Goal: Task Accomplishment & Management: Use online tool/utility

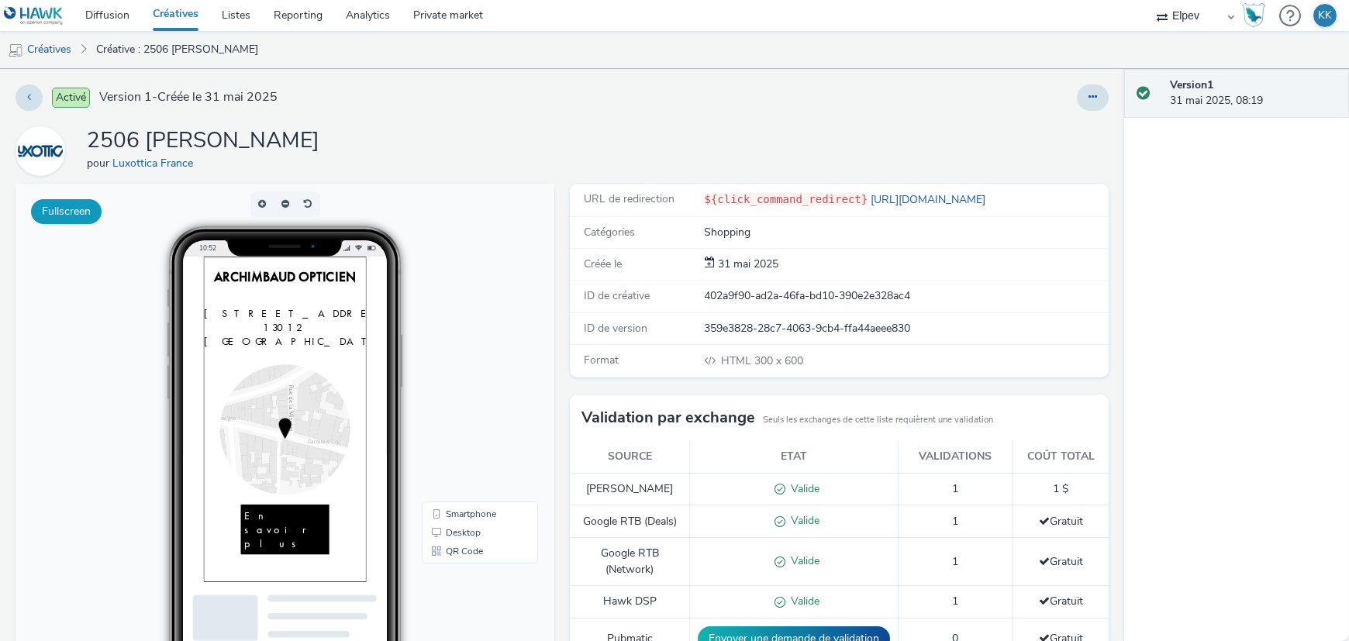
click at [57, 209] on button "Fullscreen" at bounding box center [66, 211] width 71 height 25
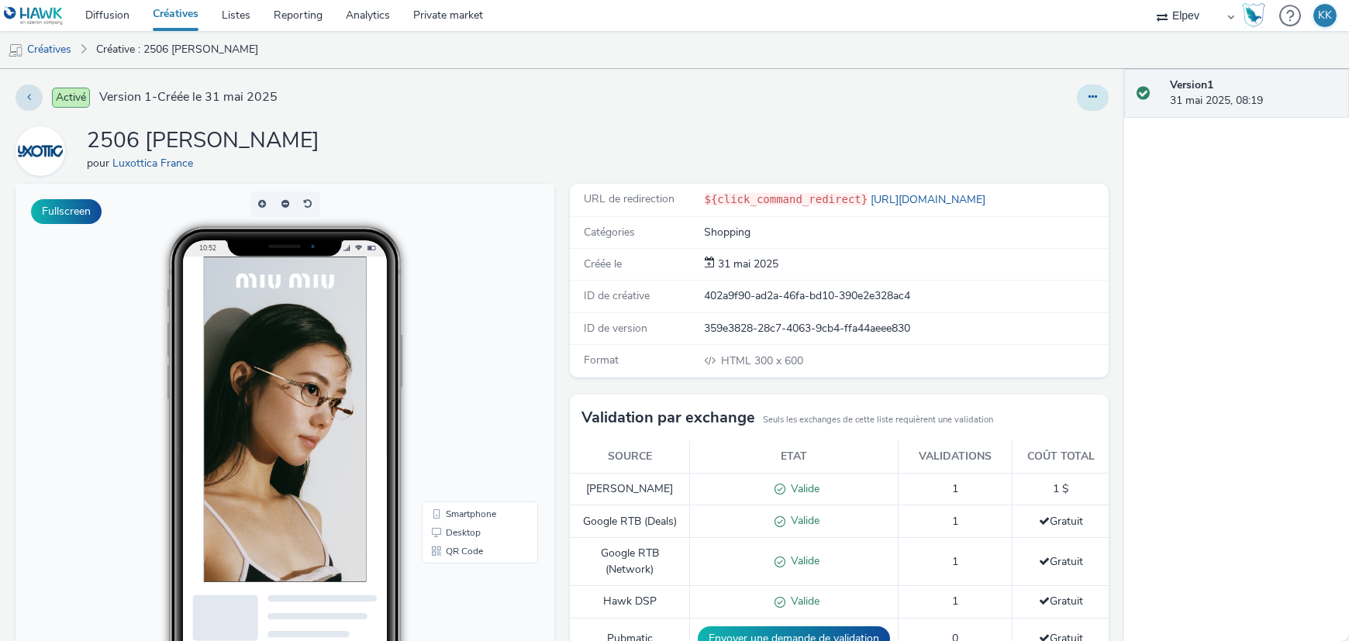
click at [1088, 98] on icon at bounding box center [1092, 96] width 9 height 11
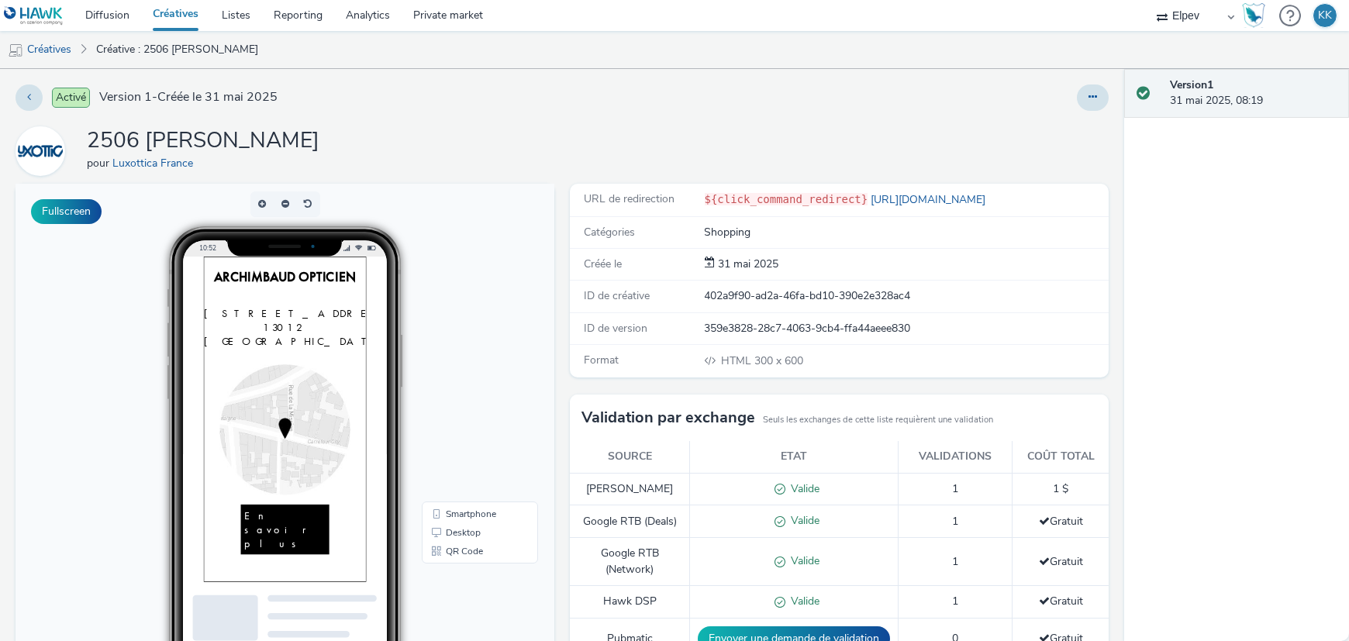
click at [719, 81] on div "Activé Version 1 - Créée le 31 mai 2025 2506 MiuMiu Archimbaud pour Luxottica […" at bounding box center [562, 355] width 1124 height 572
drag, startPoint x: 125, startPoint y: 124, endPoint x: 788, endPoint y: 114, distance: 663.7
click at [788, 114] on div "Activé Version 1 - Créée le 31 mai 2025 2506 MiuMiu Archimbaud pour Luxottica […" at bounding box center [562, 355] width 1124 height 572
click at [323, 397] on img at bounding box center [319, 489] width 233 height 465
click at [360, 450] on img at bounding box center [319, 504] width 186 height 186
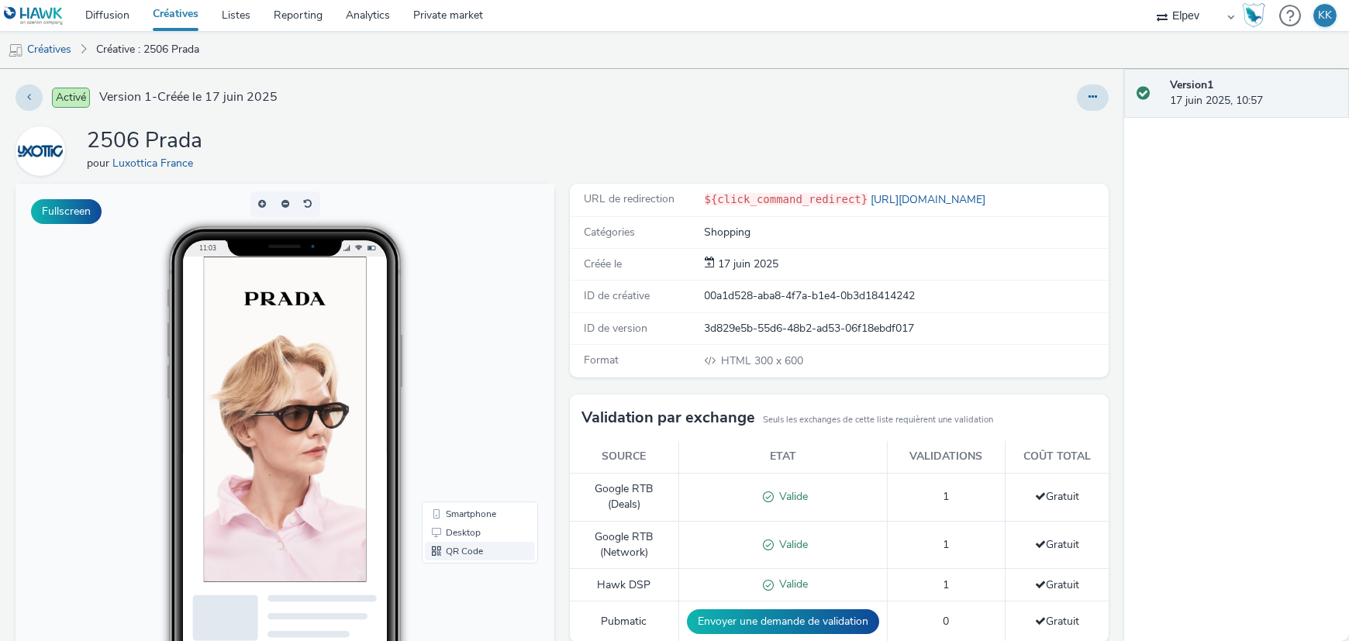
scroll to position [97, 0]
